Goal: Transaction & Acquisition: Purchase product/service

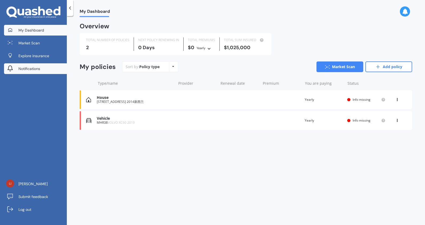
click at [35, 64] on link "Notifications" at bounding box center [35, 68] width 63 height 11
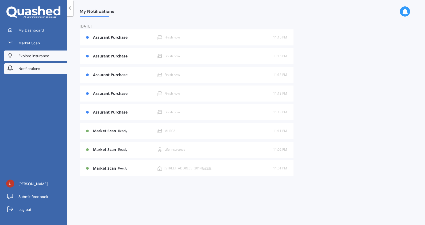
click at [40, 52] on link "Explore insurance" at bounding box center [35, 56] width 63 height 11
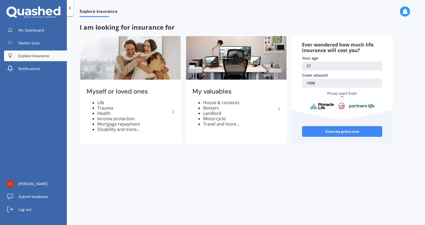
click at [44, 48] on div "My Dashboard Market Scan Explore insurance Notifications" at bounding box center [33, 50] width 67 height 51
click at [44, 41] on link "Market Scan" at bounding box center [35, 43] width 63 height 11
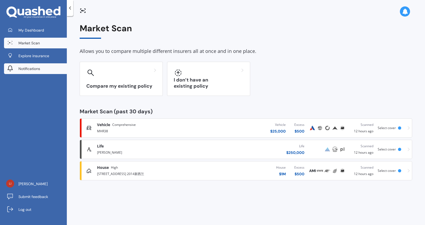
click at [30, 68] on span "Notifications" at bounding box center [29, 68] width 22 height 5
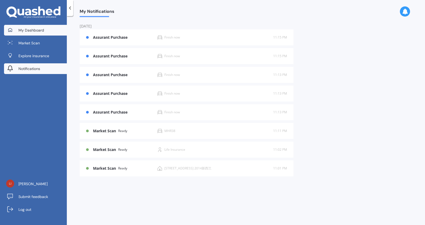
click at [39, 32] on span "My Dashboard" at bounding box center [31, 30] width 26 height 5
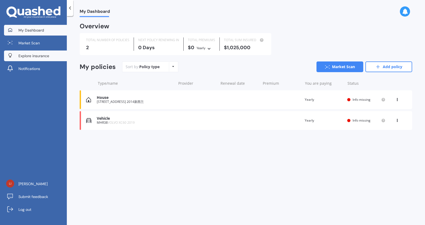
click at [45, 55] on span "Explore insurance" at bounding box center [33, 55] width 31 height 5
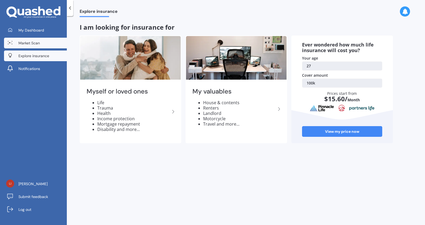
click at [45, 44] on link "Market Scan" at bounding box center [35, 43] width 63 height 11
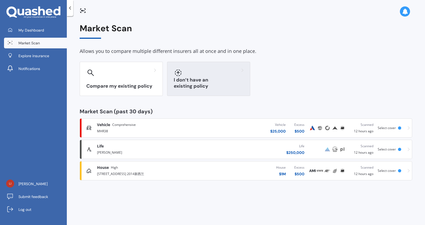
click at [202, 78] on div "I don’t have an existing policy" at bounding box center [208, 79] width 83 height 34
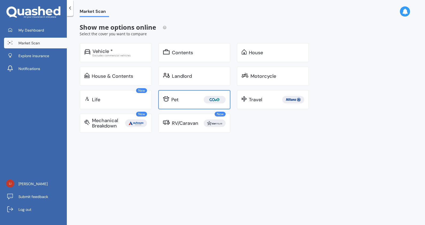
click at [183, 99] on div "Pet" at bounding box center [198, 99] width 54 height 7
